Goal: Transaction & Acquisition: Purchase product/service

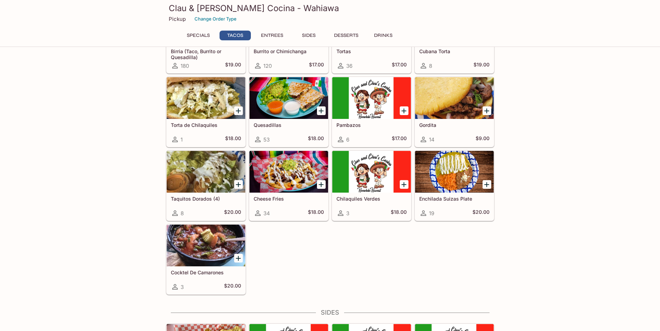
scroll to position [235, 0]
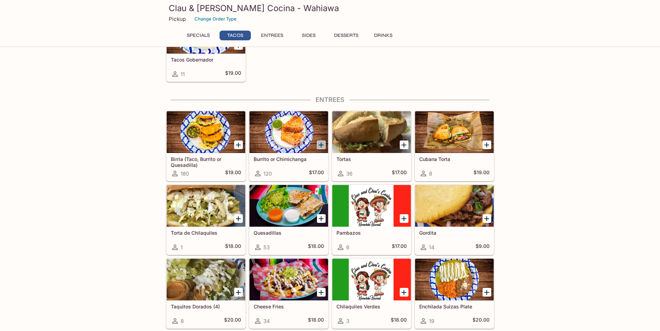
click at [324, 144] on icon "Add Burrito or Chimichanga" at bounding box center [321, 145] width 8 height 8
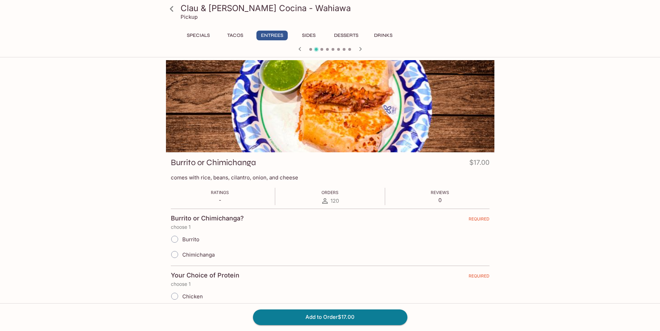
click at [207, 37] on button "Specials" at bounding box center [198, 36] width 31 height 10
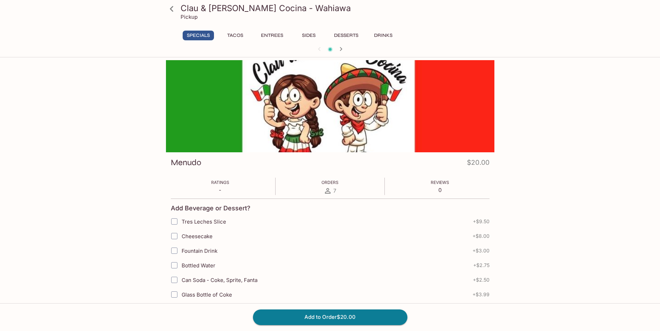
click at [236, 34] on button "Tacos" at bounding box center [234, 36] width 31 height 10
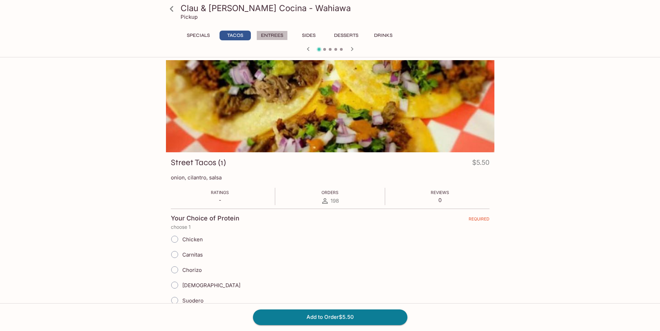
click at [272, 36] on button "Entrees" at bounding box center [271, 36] width 31 height 10
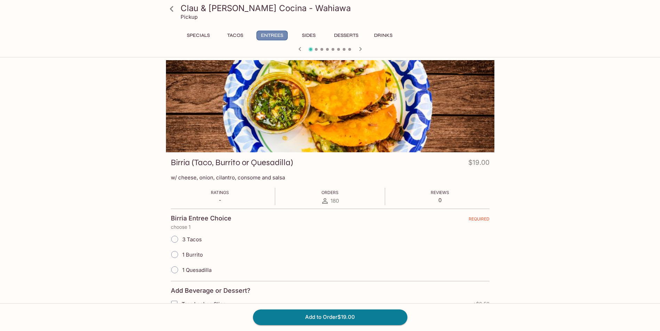
click at [272, 32] on button "Entrees" at bounding box center [271, 36] width 31 height 10
click at [308, 34] on button "Sides" at bounding box center [308, 36] width 31 height 10
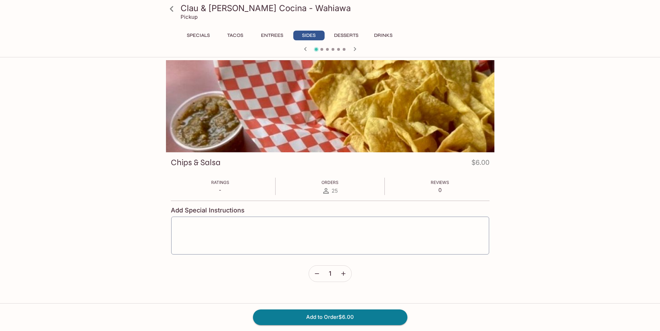
click at [269, 33] on button "Entrees" at bounding box center [271, 36] width 31 height 10
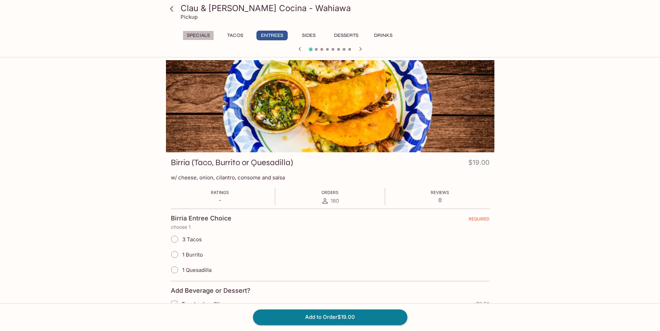
click at [201, 33] on button "Specials" at bounding box center [198, 36] width 31 height 10
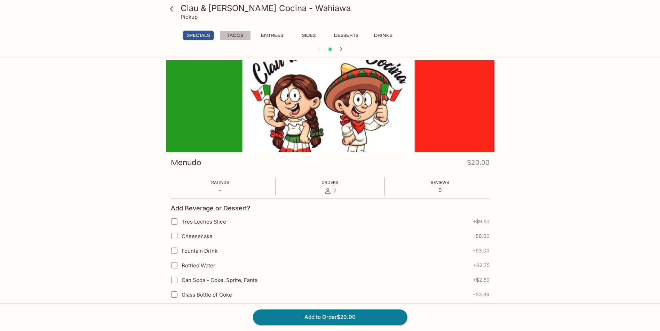
click at [243, 35] on button "Tacos" at bounding box center [234, 36] width 31 height 10
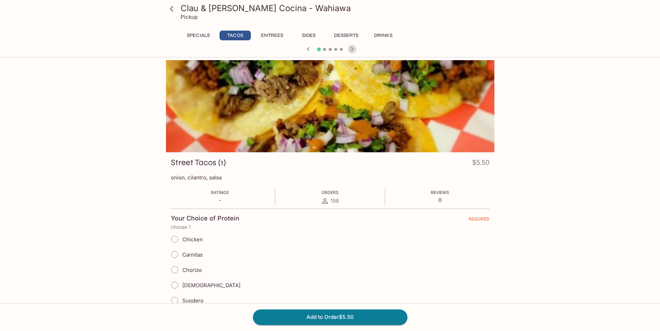
click at [351, 49] on icon "button" at bounding box center [352, 49] width 8 height 8
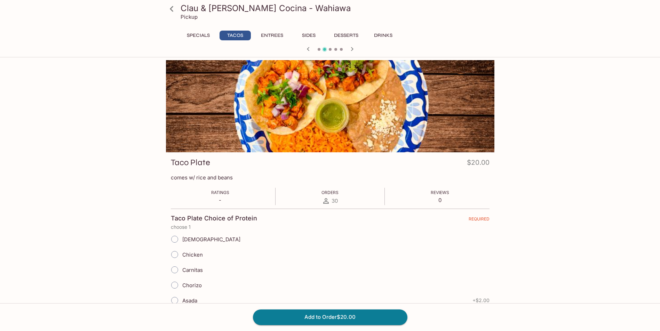
click at [352, 50] on icon "button" at bounding box center [352, 49] width 8 height 8
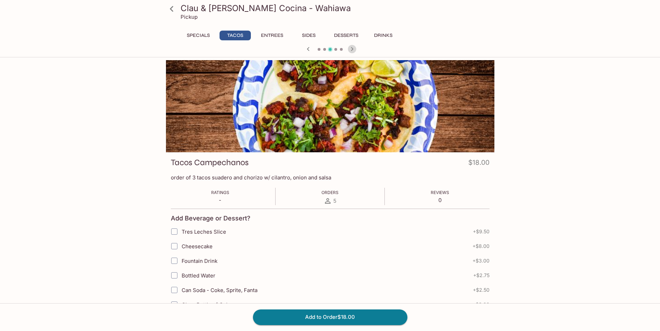
click at [352, 50] on icon "button" at bounding box center [352, 49] width 8 height 8
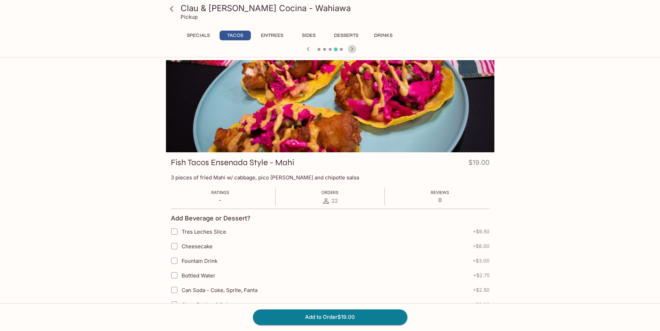
click at [352, 50] on icon "button" at bounding box center [352, 49] width 8 height 8
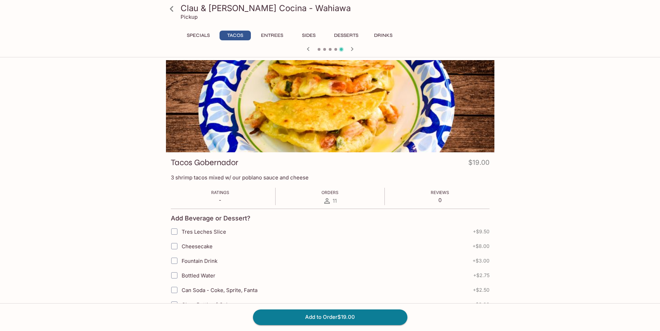
click at [352, 50] on icon "button" at bounding box center [352, 49] width 8 height 8
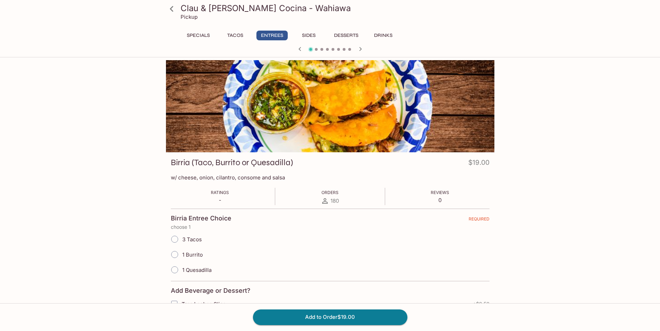
click at [360, 50] on icon "button" at bounding box center [360, 49] width 8 height 8
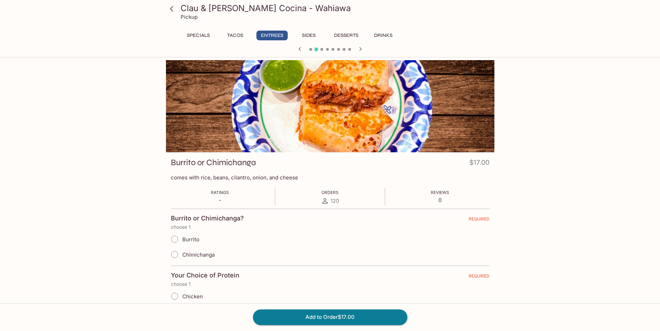
click at [360, 50] on icon "button" at bounding box center [360, 49] width 8 height 8
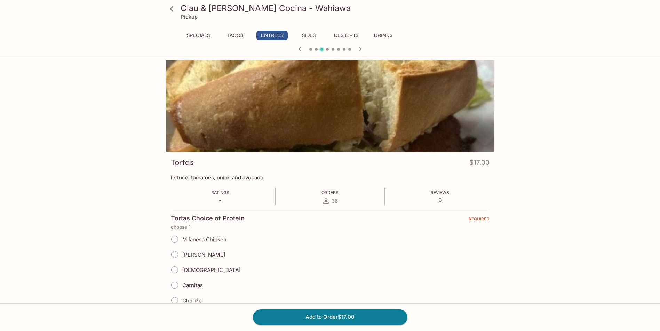
click at [360, 50] on icon "button" at bounding box center [360, 49] width 2 height 4
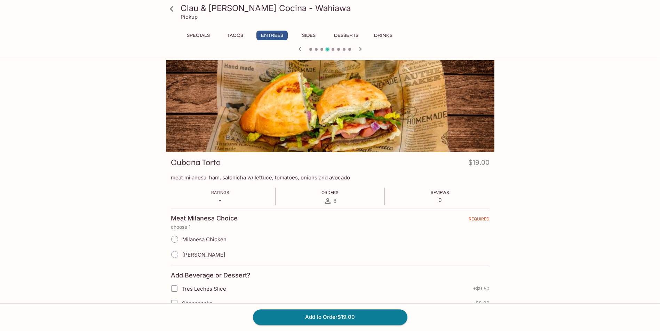
click at [360, 50] on icon "button" at bounding box center [360, 49] width 2 height 4
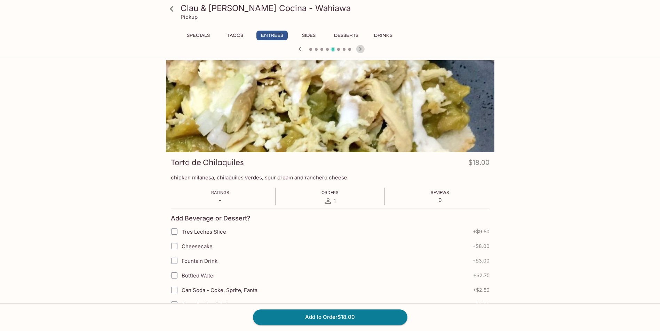
click at [360, 50] on icon "button" at bounding box center [360, 49] width 2 height 4
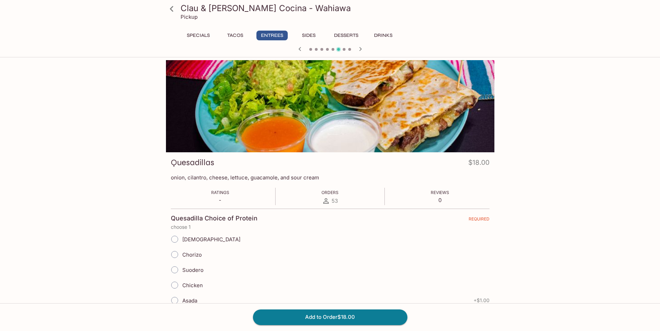
click at [360, 50] on icon "button" at bounding box center [360, 49] width 2 height 4
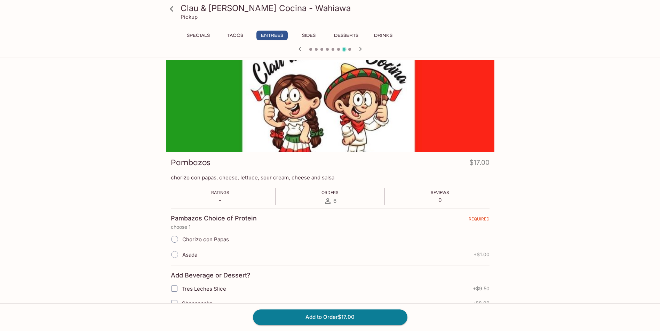
click at [360, 50] on icon "button" at bounding box center [360, 49] width 2 height 4
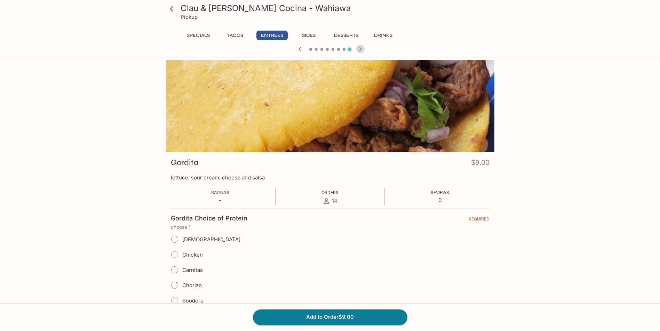
click at [360, 50] on icon "button" at bounding box center [360, 49] width 2 height 4
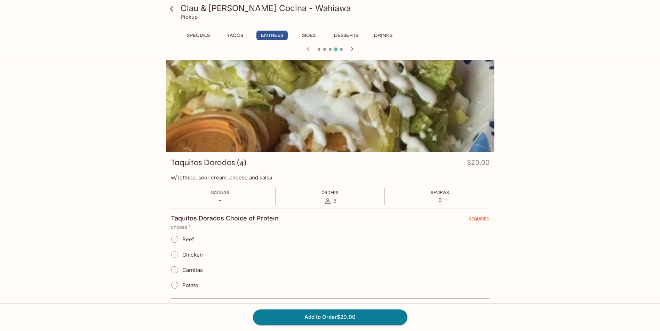
click at [360, 50] on div at bounding box center [330, 50] width 334 height 10
click at [352, 50] on icon "button" at bounding box center [352, 49] width 2 height 4
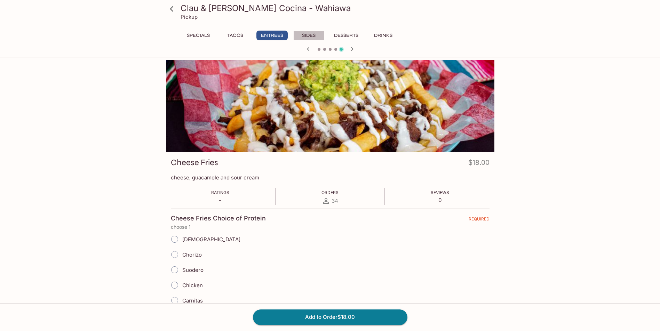
click at [305, 35] on button "Sides" at bounding box center [308, 36] width 31 height 10
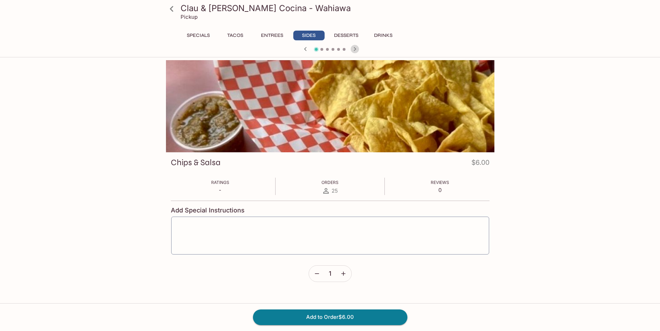
click at [355, 49] on icon "button" at bounding box center [354, 49] width 2 height 4
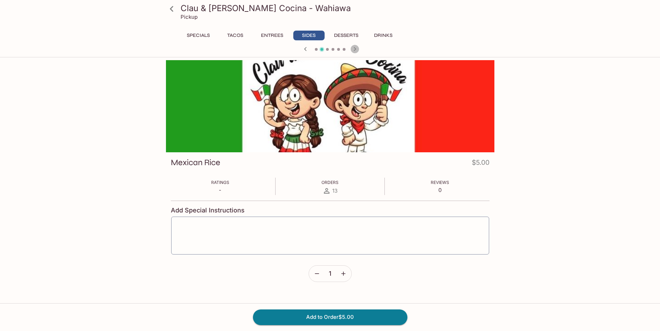
click at [355, 49] on icon "button" at bounding box center [354, 49] width 2 height 4
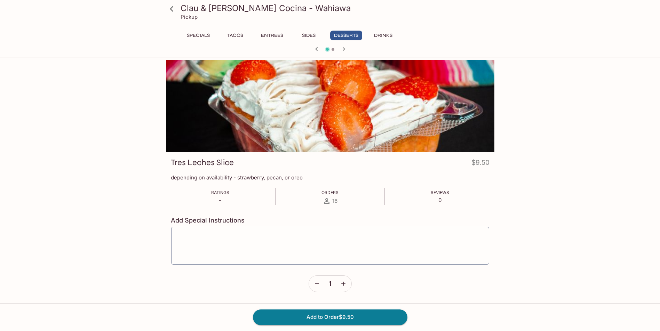
click at [355, 49] on div at bounding box center [330, 50] width 334 height 10
click at [346, 49] on icon "button" at bounding box center [343, 49] width 8 height 8
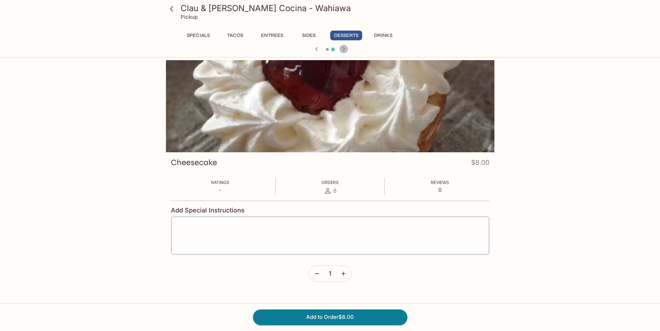
click at [346, 49] on icon "button" at bounding box center [343, 49] width 8 height 8
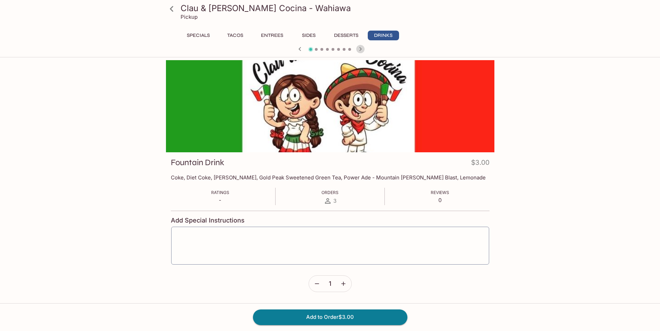
click at [359, 50] on icon "button" at bounding box center [360, 49] width 8 height 8
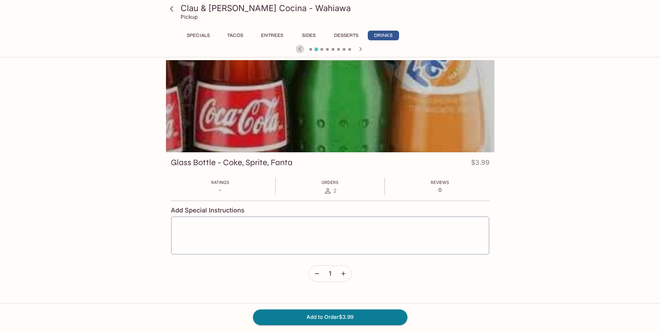
click at [301, 49] on icon "button" at bounding box center [300, 49] width 8 height 8
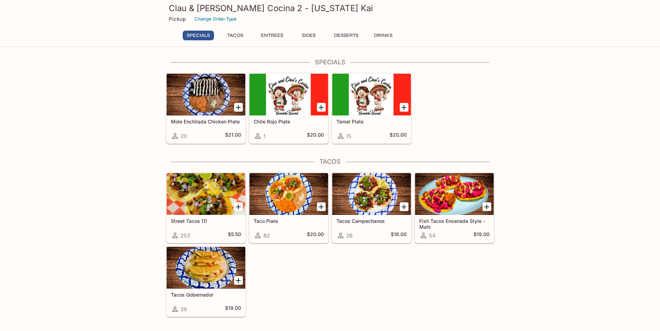
drag, startPoint x: 308, startPoint y: 9, endPoint x: 170, endPoint y: 8, distance: 138.1
click at [170, 8] on h3 "Clau & Chui's Cocina 2 - Hawaii Kai" at bounding box center [330, 8] width 323 height 11
